Goal: Transaction & Acquisition: Purchase product/service

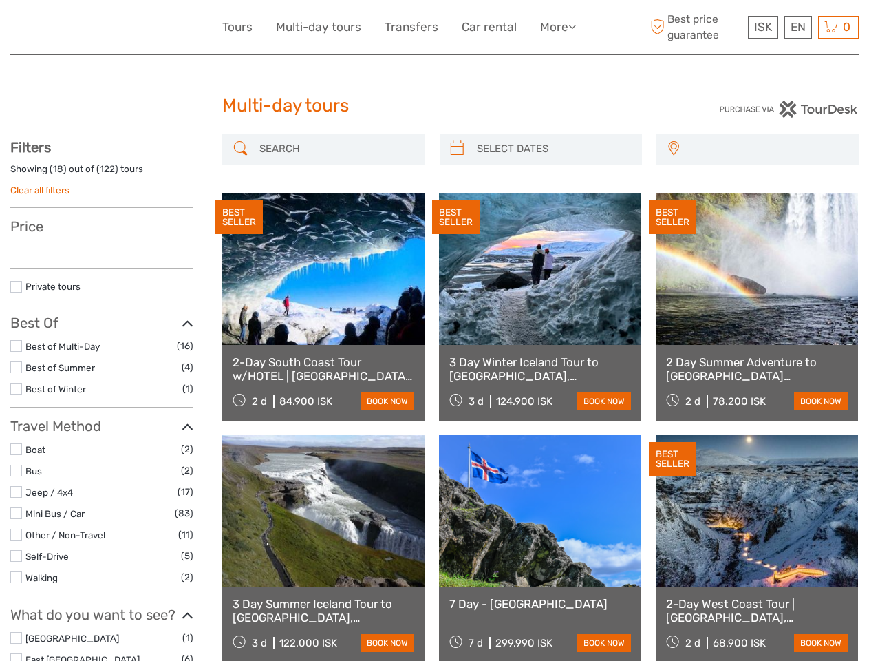
select select
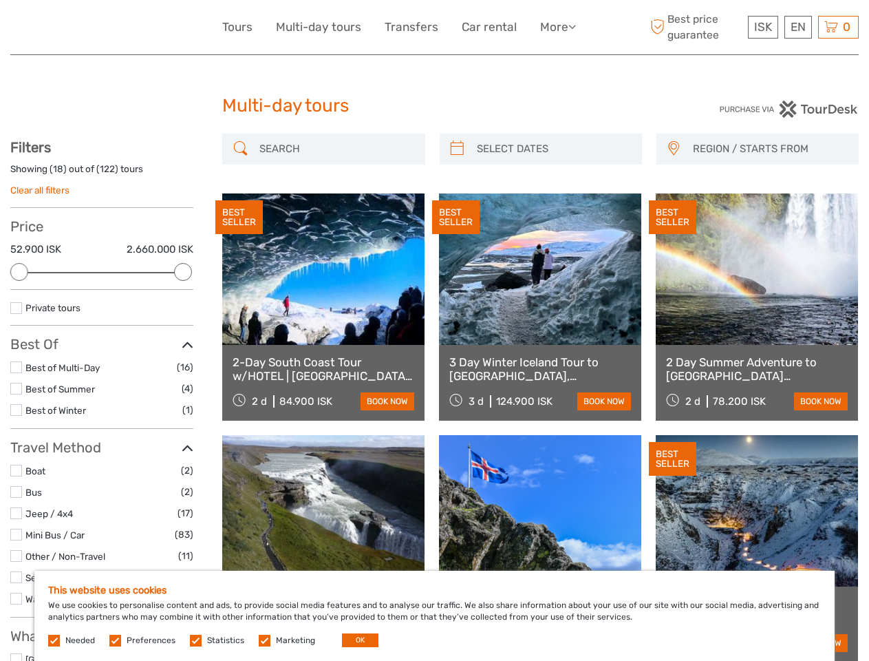
click at [557, 27] on link "More" at bounding box center [558, 27] width 36 height 20
click at [573, 26] on icon at bounding box center [572, 27] width 8 height 12
click at [763, 27] on span "ISK" at bounding box center [763, 27] width 18 height 14
click at [798, 27] on div "EN English Español Deutsch" at bounding box center [799, 27] width 28 height 23
click at [838, 27] on div "0 Items Total 0 ISK Checkout The shopping cart is empty." at bounding box center [838, 27] width 41 height 23
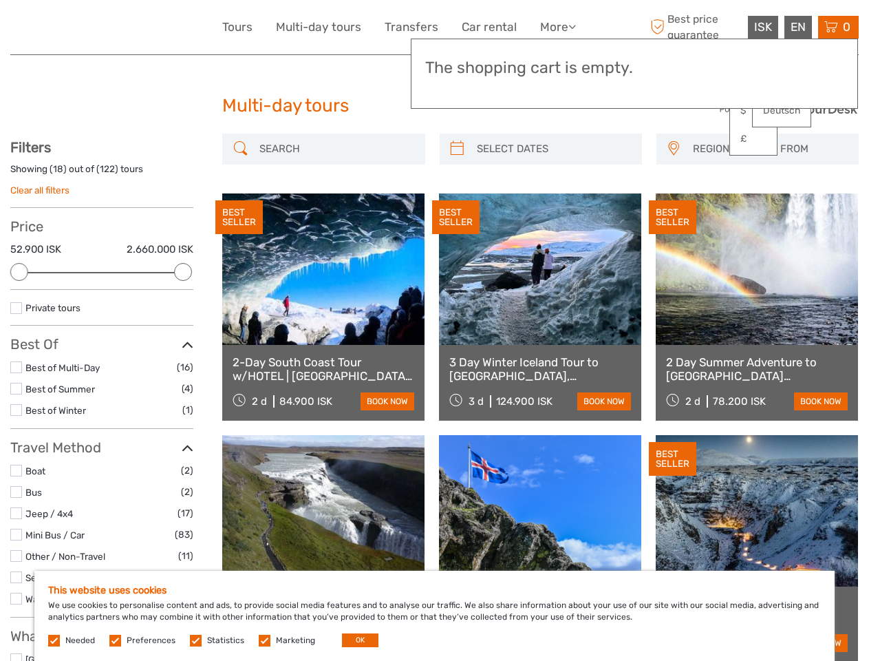
click at [19, 272] on div at bounding box center [19, 272] width 18 height 18
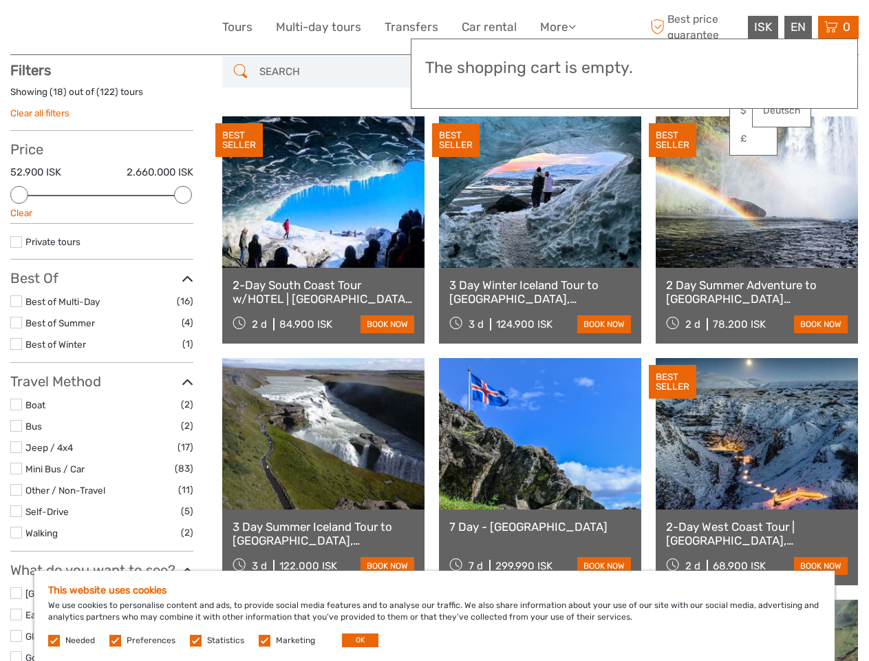
click at [457, 149] on div "BEST SELLER" at bounding box center [455, 140] width 47 height 34
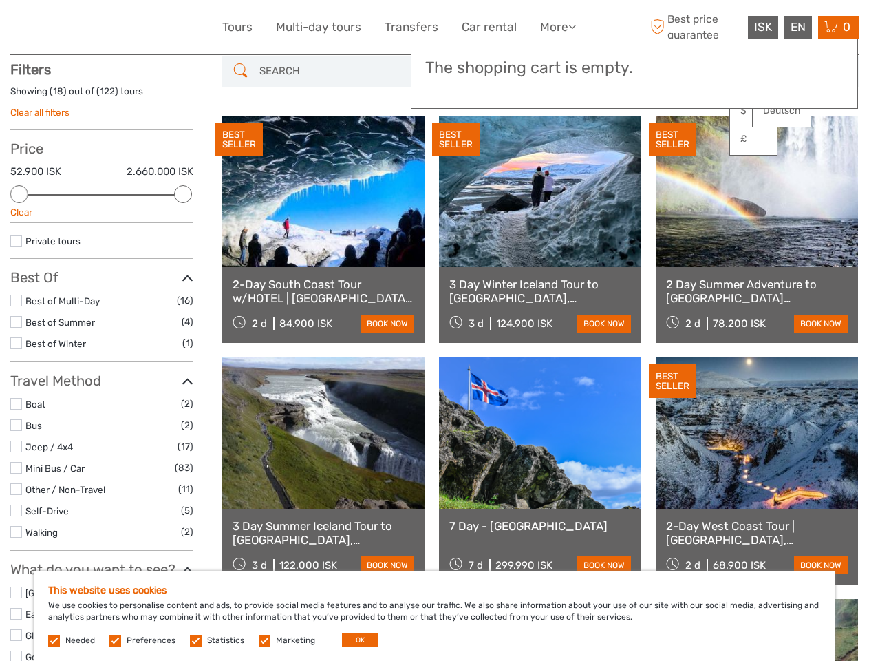
click at [553, 149] on link at bounding box center [540, 191] width 202 height 151
click at [673, 149] on div "BEST SELLER" at bounding box center [672, 139] width 47 height 34
